Goal: Transaction & Acquisition: Purchase product/service

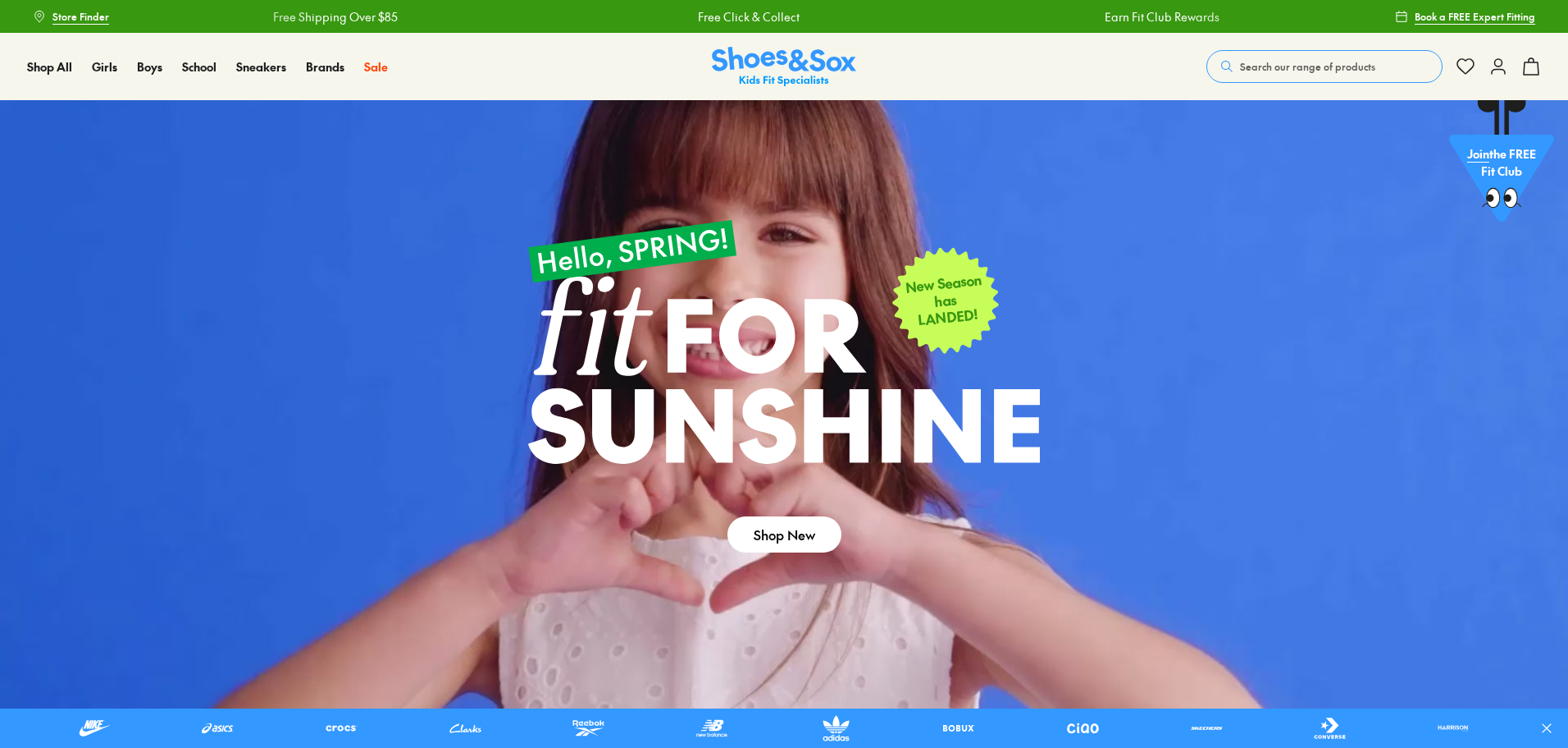
click at [1385, 72] on button "Search our range of products" at bounding box center [1323, 66] width 236 height 33
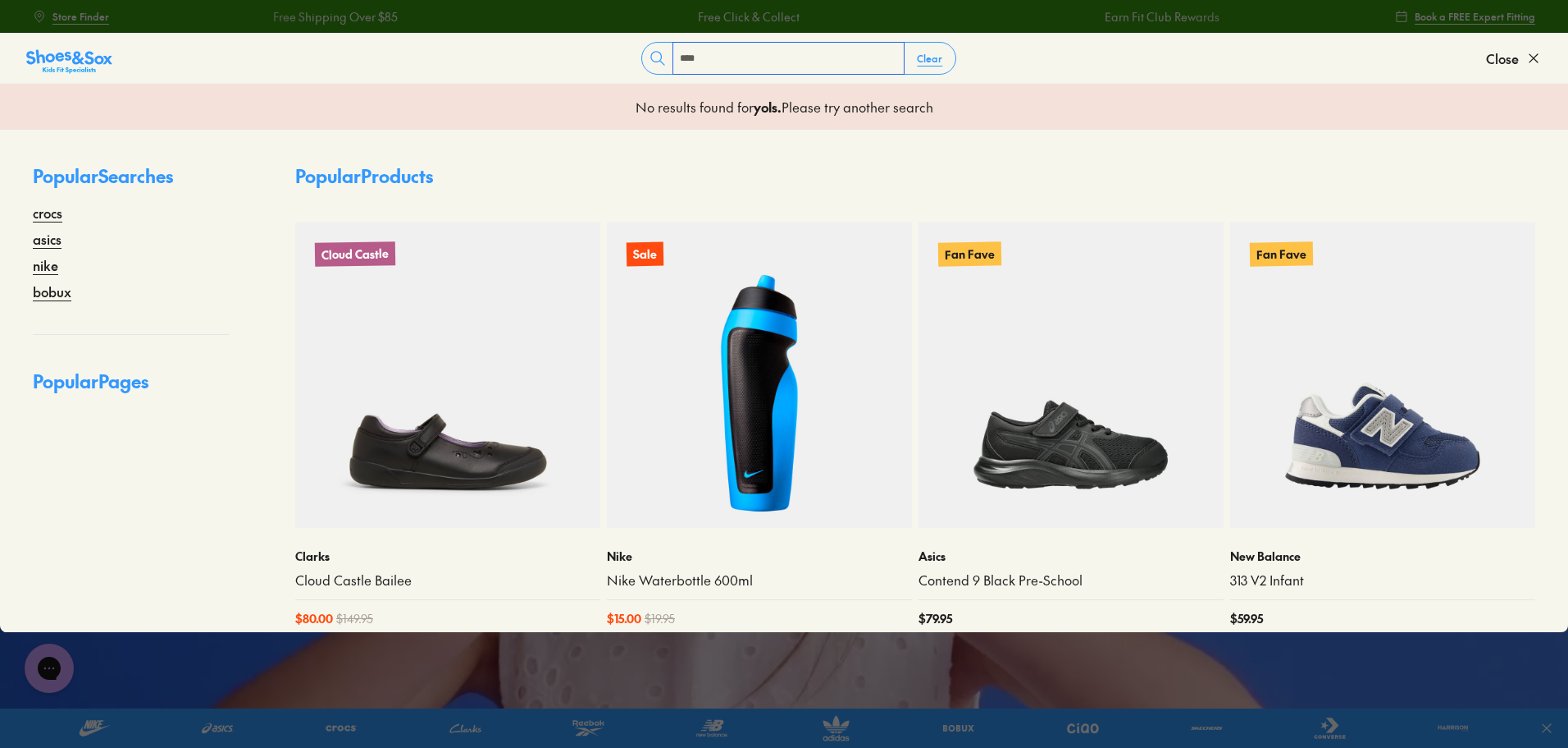
type input "****"
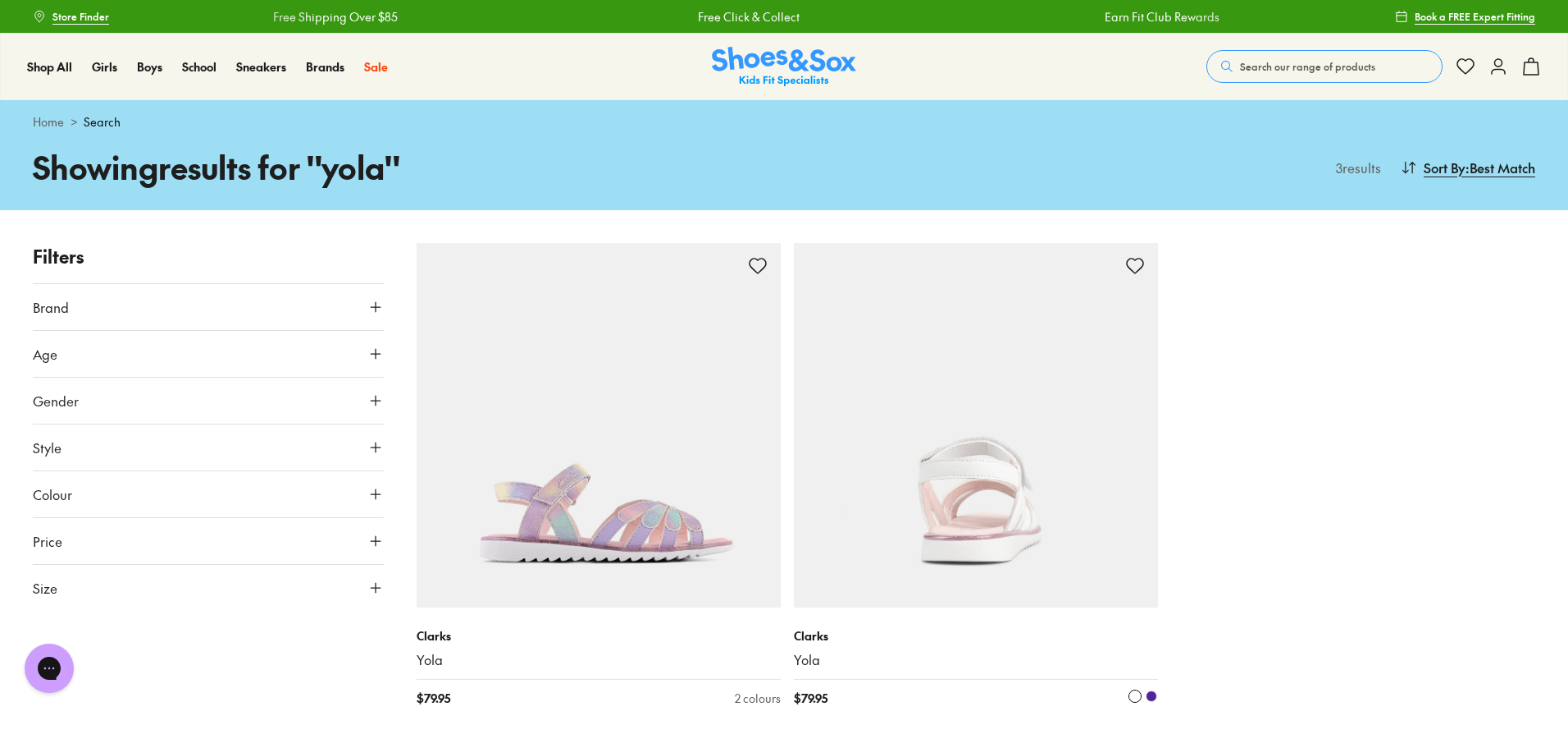
click at [1055, 429] on img at bounding box center [975, 424] width 364 height 364
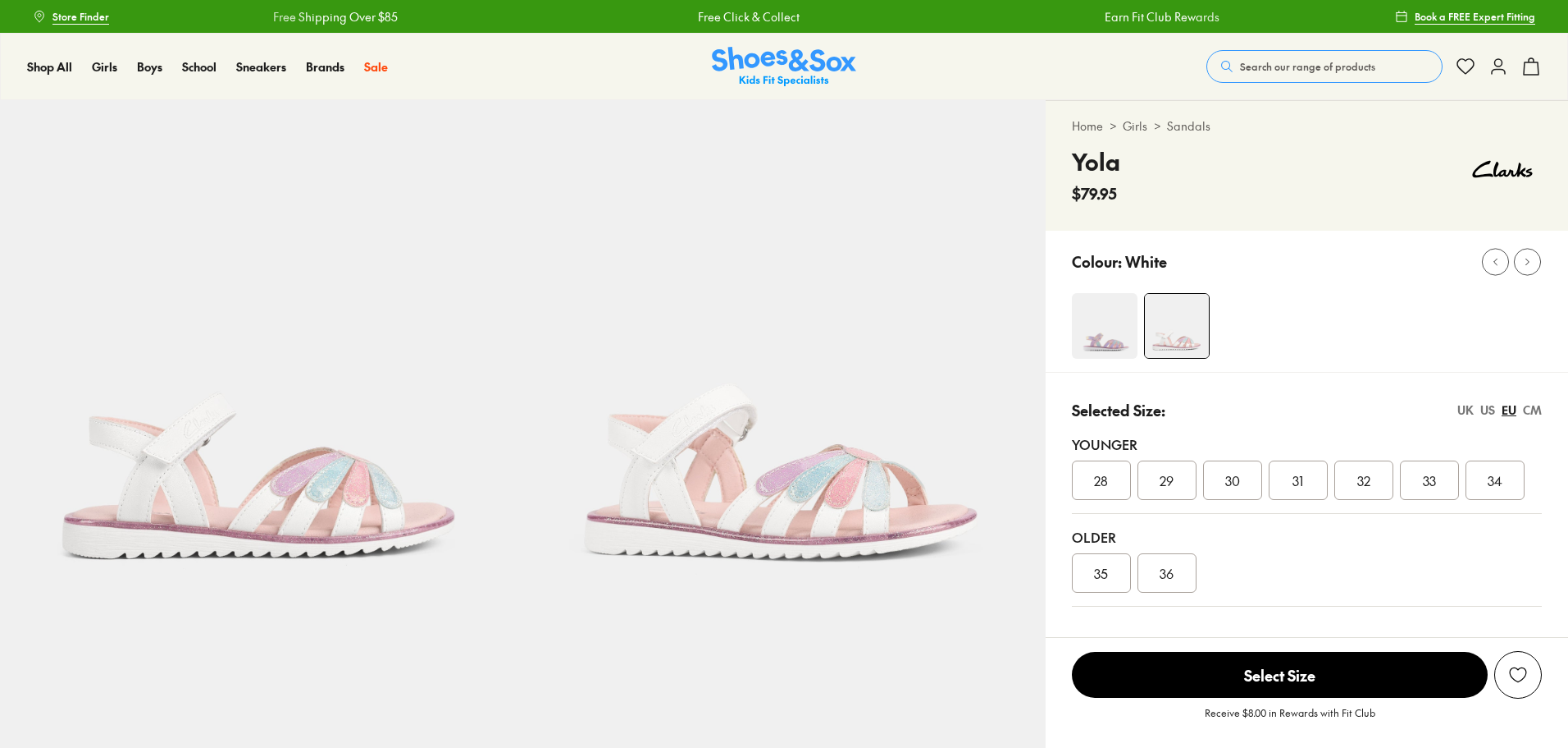
select select "*"
